Goal: Task Accomplishment & Management: Manage account settings

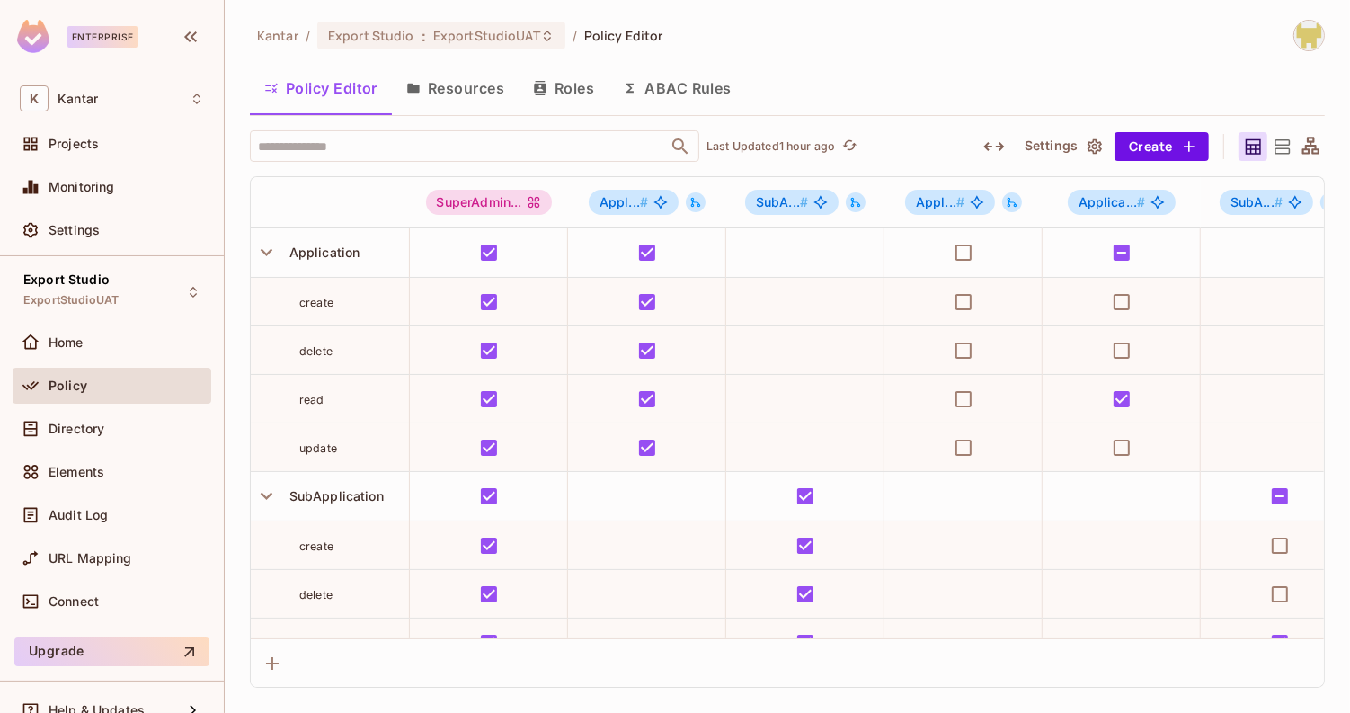
click at [1087, 61] on div "Kantar / Export Studio : ExportStudioUAT / Policy Editor Policy Editor Resource…" at bounding box center [787, 354] width 1075 height 668
click at [1305, 11] on div "Kantar / Export Studio : ExportStudioUAT / Policy Editor Policy Editor Resource…" at bounding box center [788, 356] width 1126 height 713
click at [1305, 34] on img at bounding box center [1310, 36] width 30 height 30
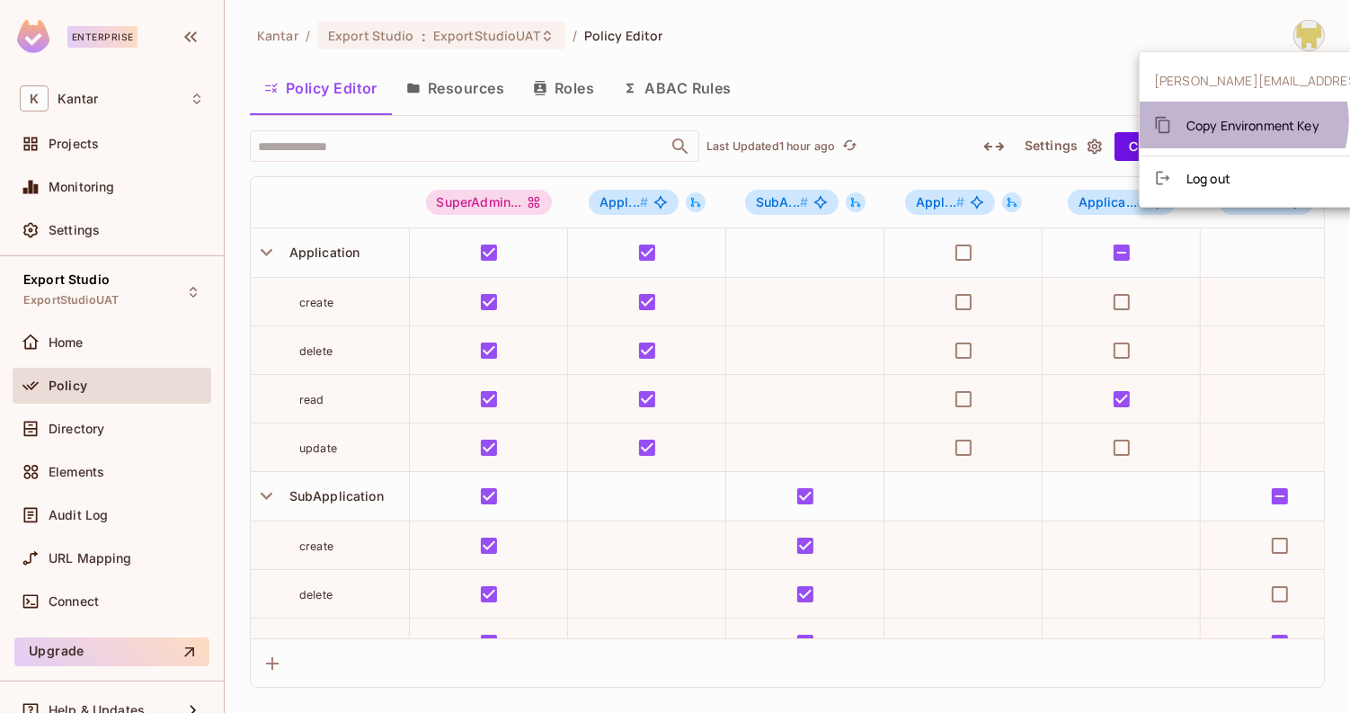
click at [1242, 120] on span "Copy Environment Key" at bounding box center [1253, 125] width 133 height 17
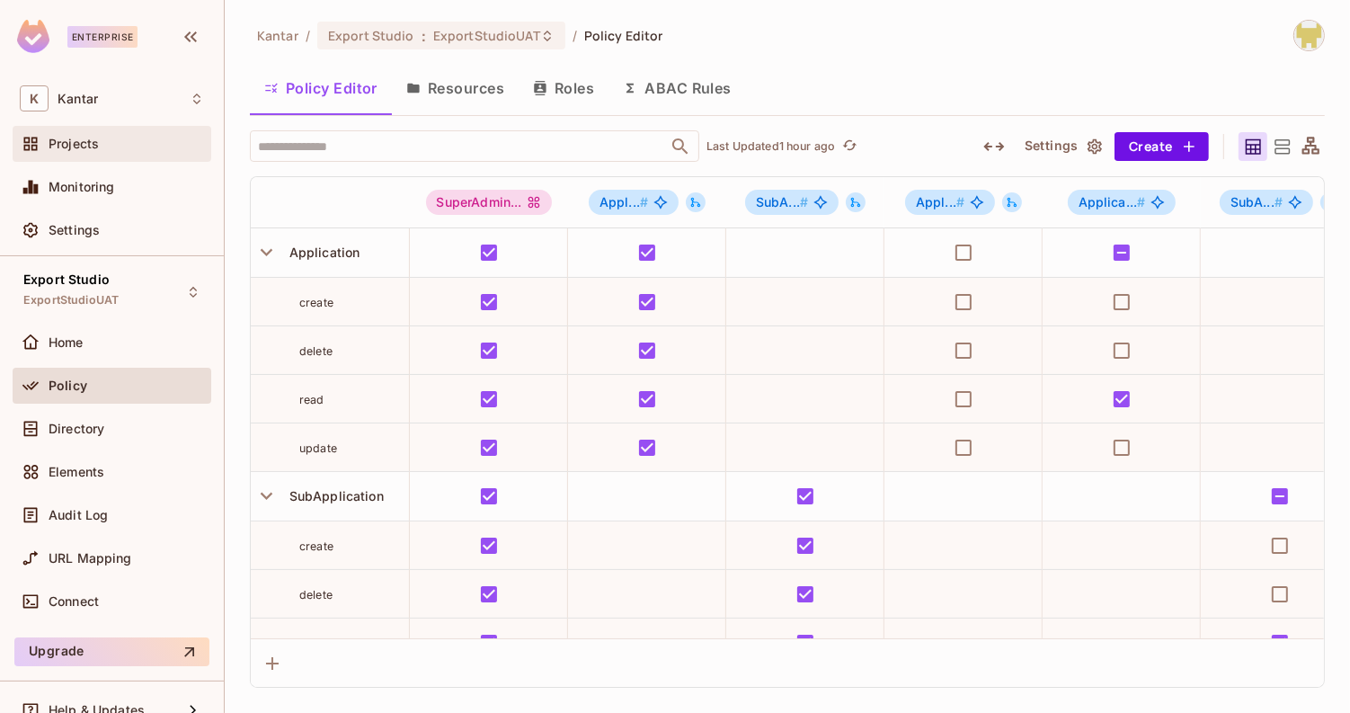
click at [63, 146] on span "Projects" at bounding box center [74, 144] width 50 height 14
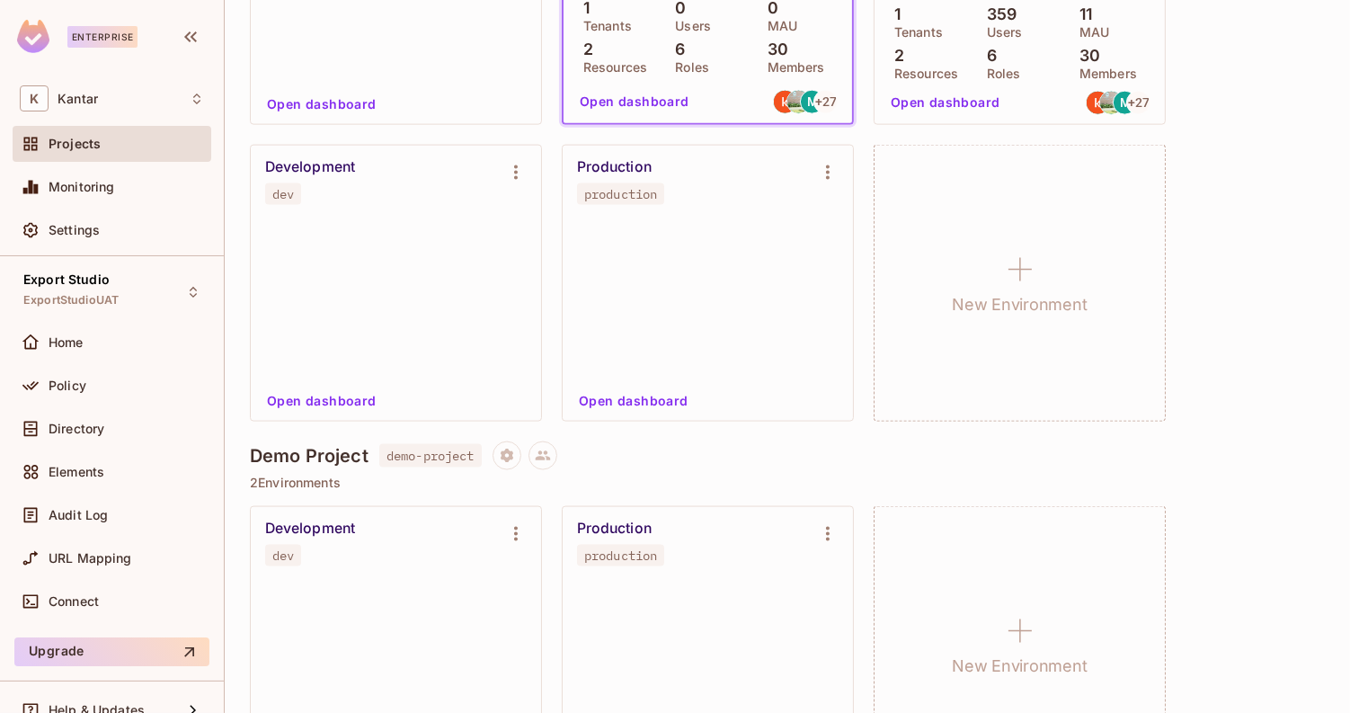
scroll to position [1755, 0]
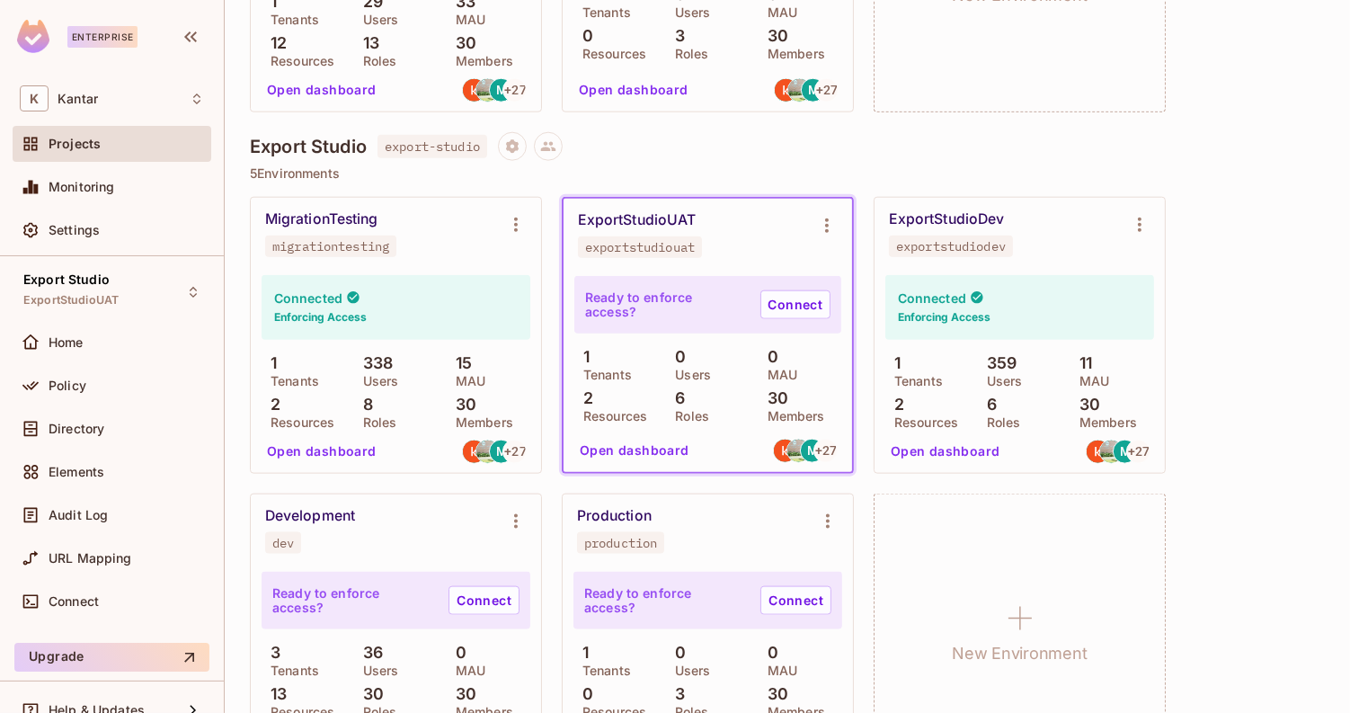
scroll to position [1783, 0]
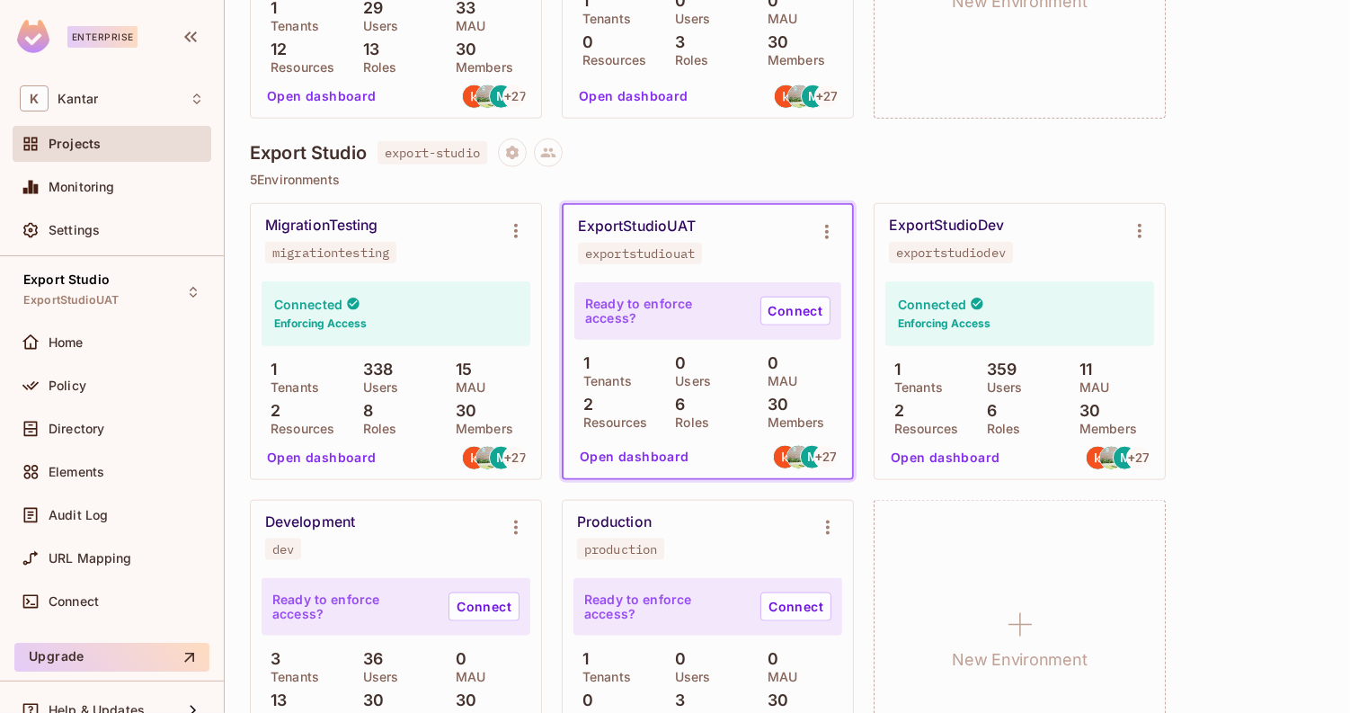
click at [893, 145] on div "Export Studio export-studio" at bounding box center [787, 152] width 1075 height 29
click at [787, 307] on link "Connect" at bounding box center [796, 311] width 70 height 29
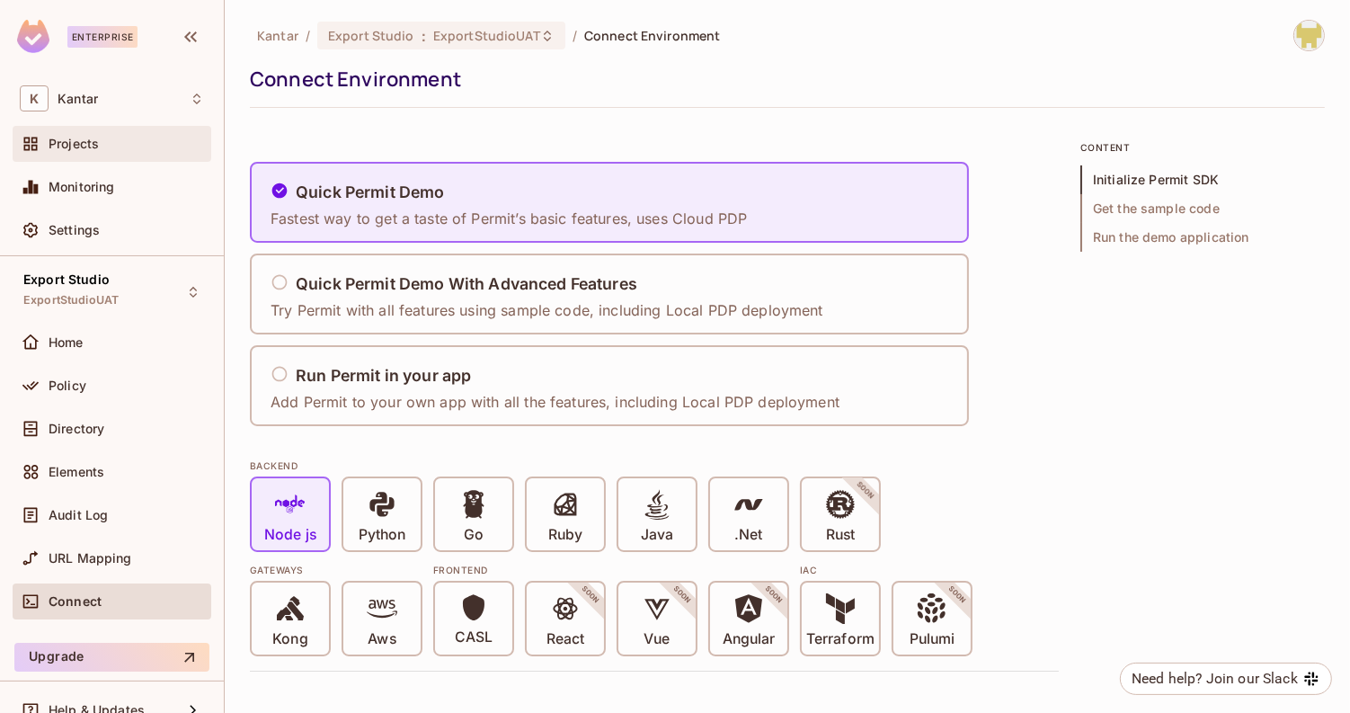
click at [100, 148] on div "Projects" at bounding box center [127, 144] width 156 height 14
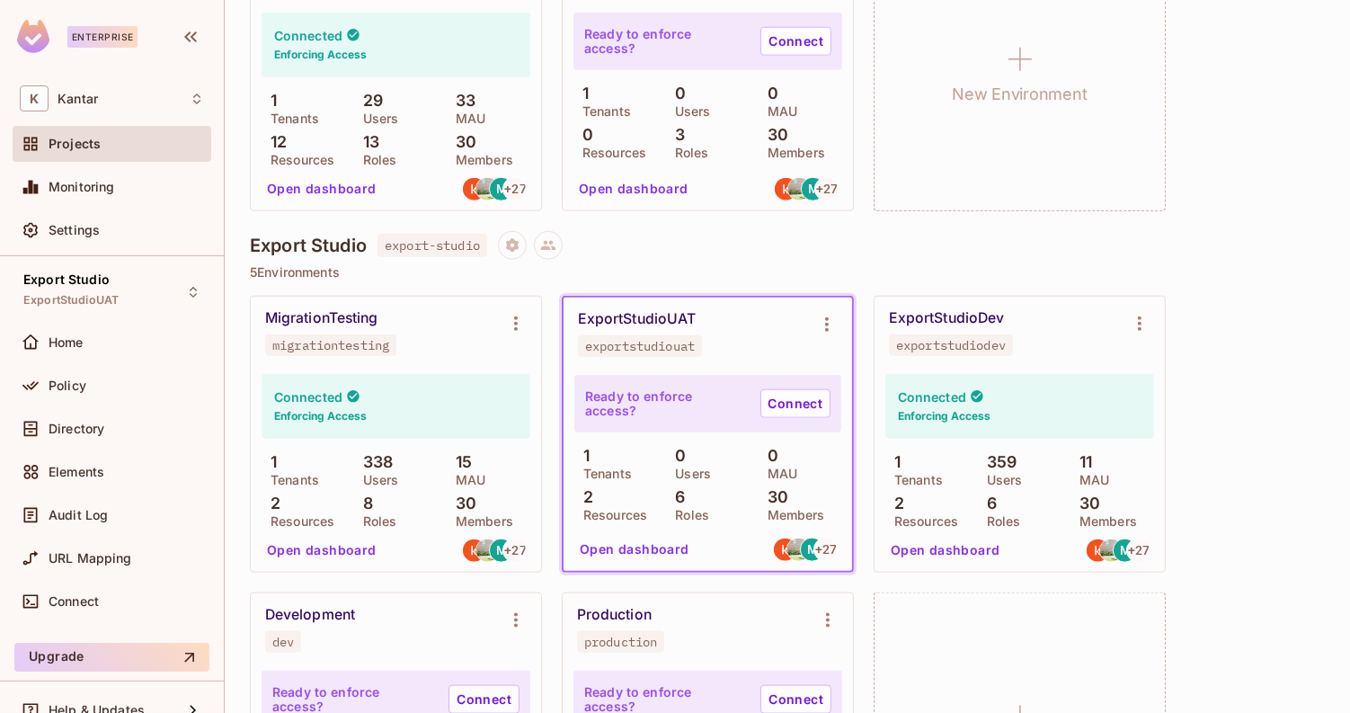
scroll to position [1695, 0]
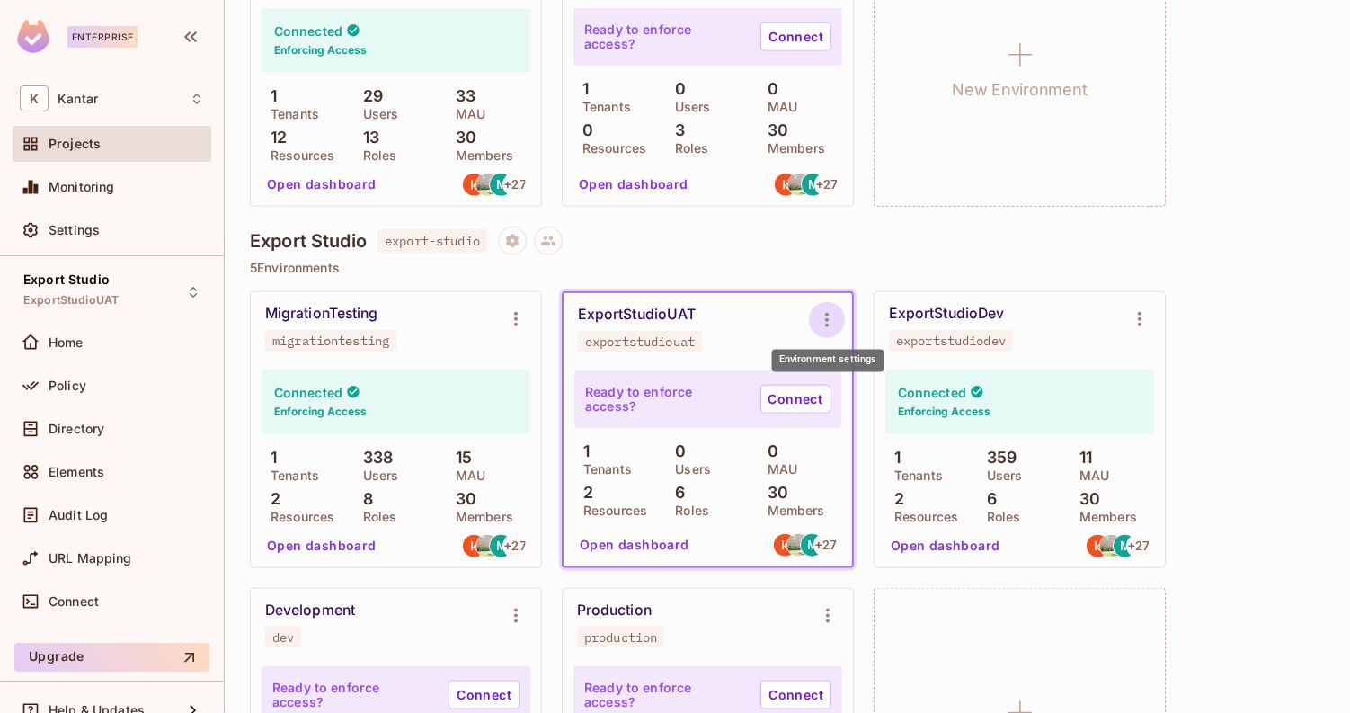
click at [827, 314] on icon "Environment settings" at bounding box center [827, 320] width 4 height 14
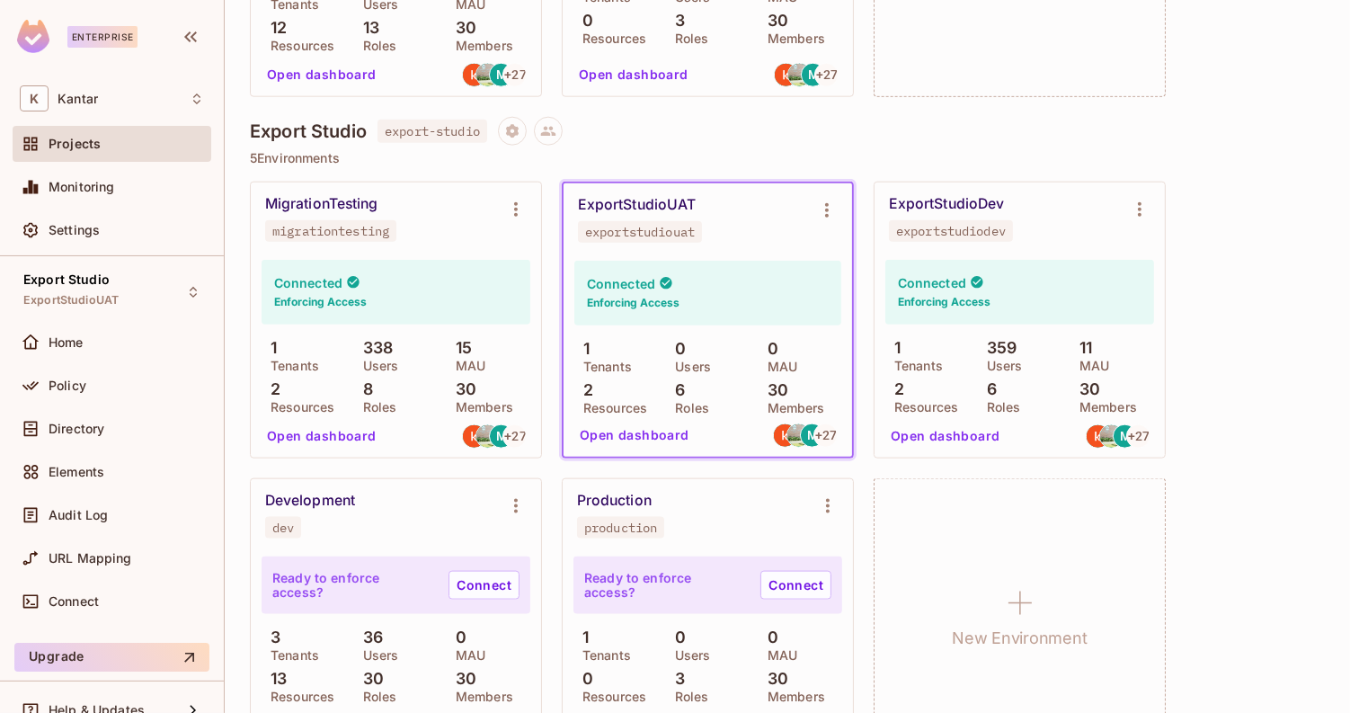
scroll to position [1796, 0]
